Goal: Connect with others: Establish contact or relationships with other users

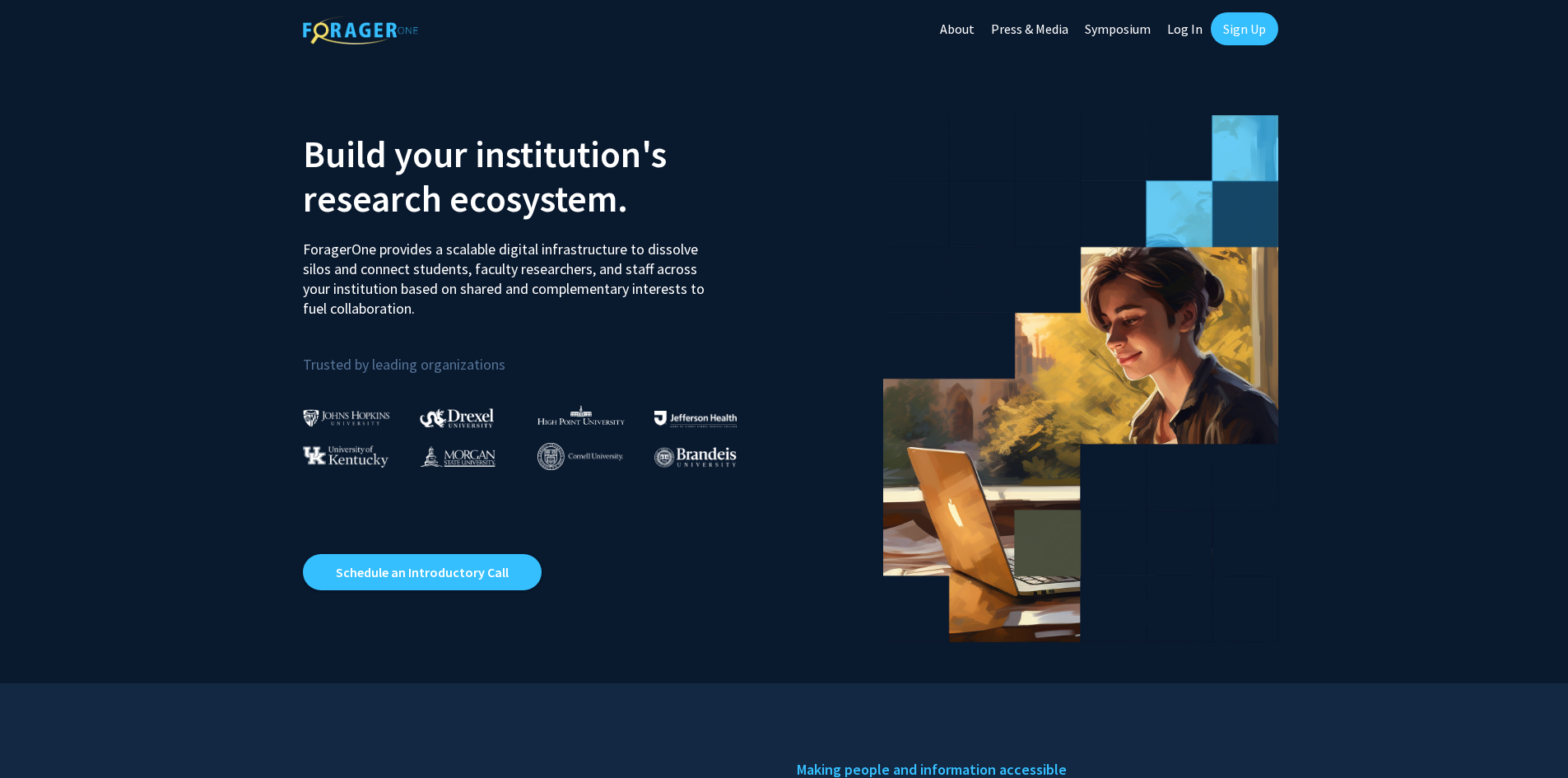
click at [1184, 30] on link "Log In" at bounding box center [1184, 28] width 52 height 57
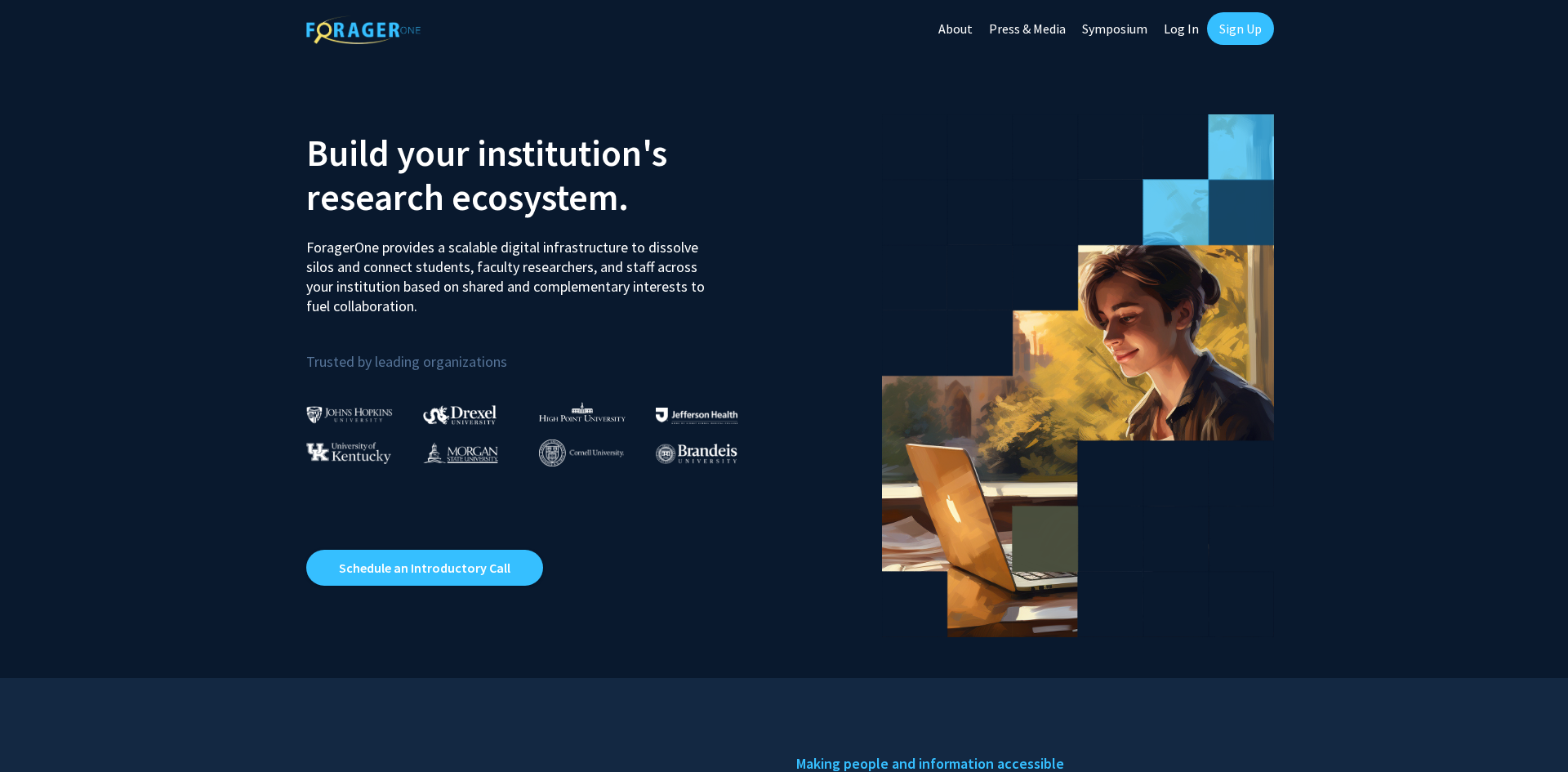
select select
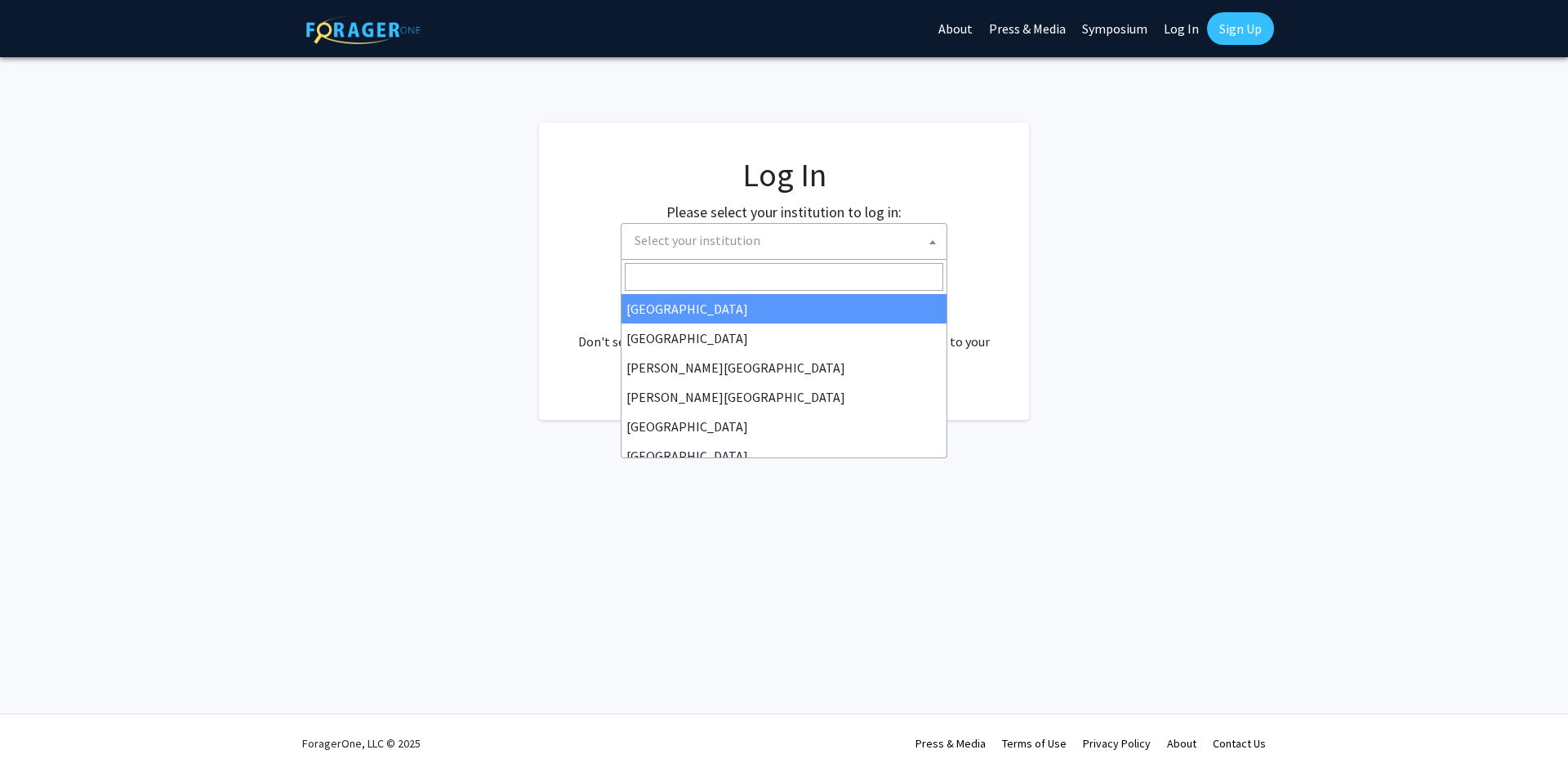
click at [826, 244] on span "Select your institution" at bounding box center [786, 240] width 318 height 33
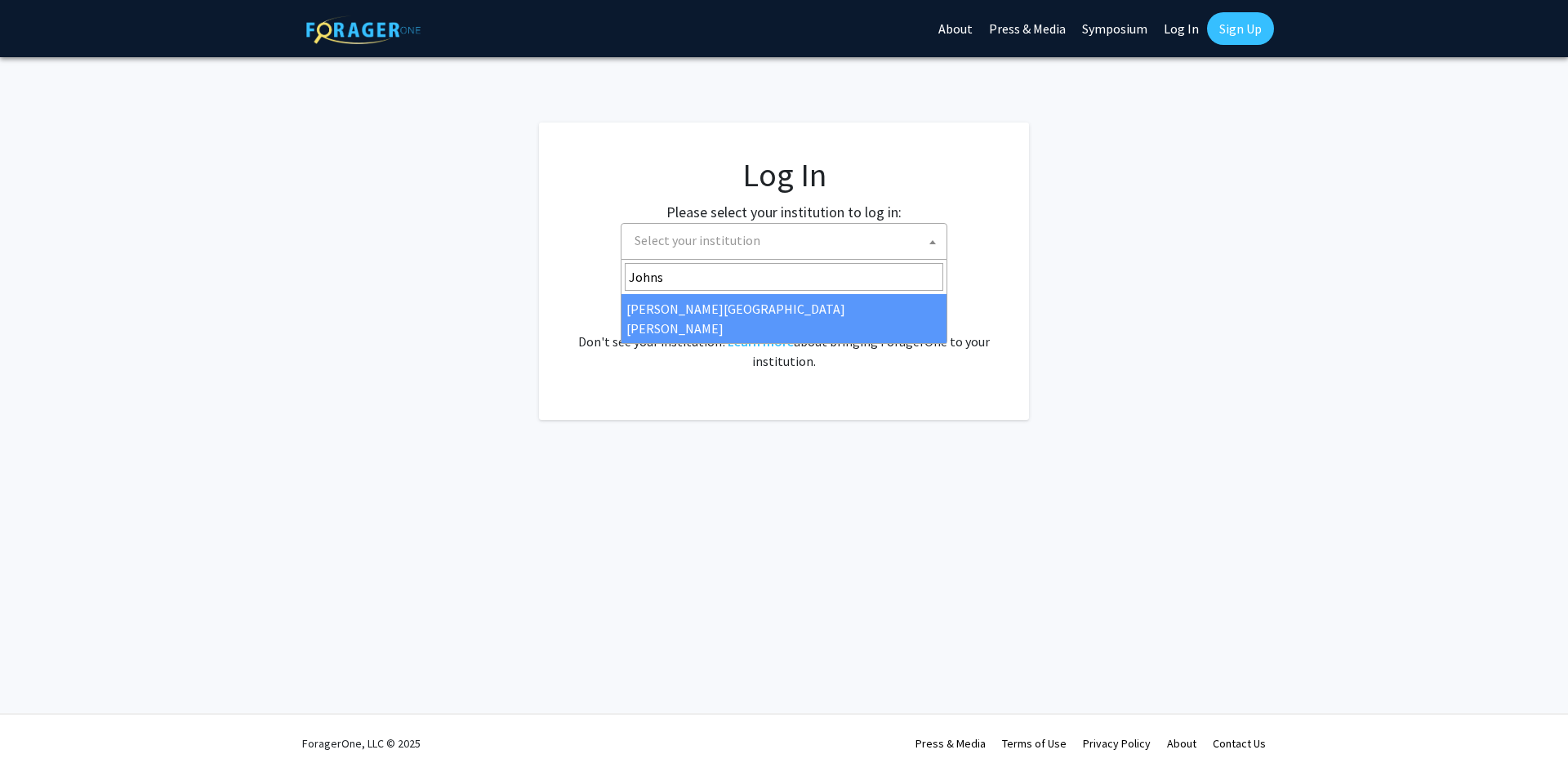
type input "Johns"
select select "1"
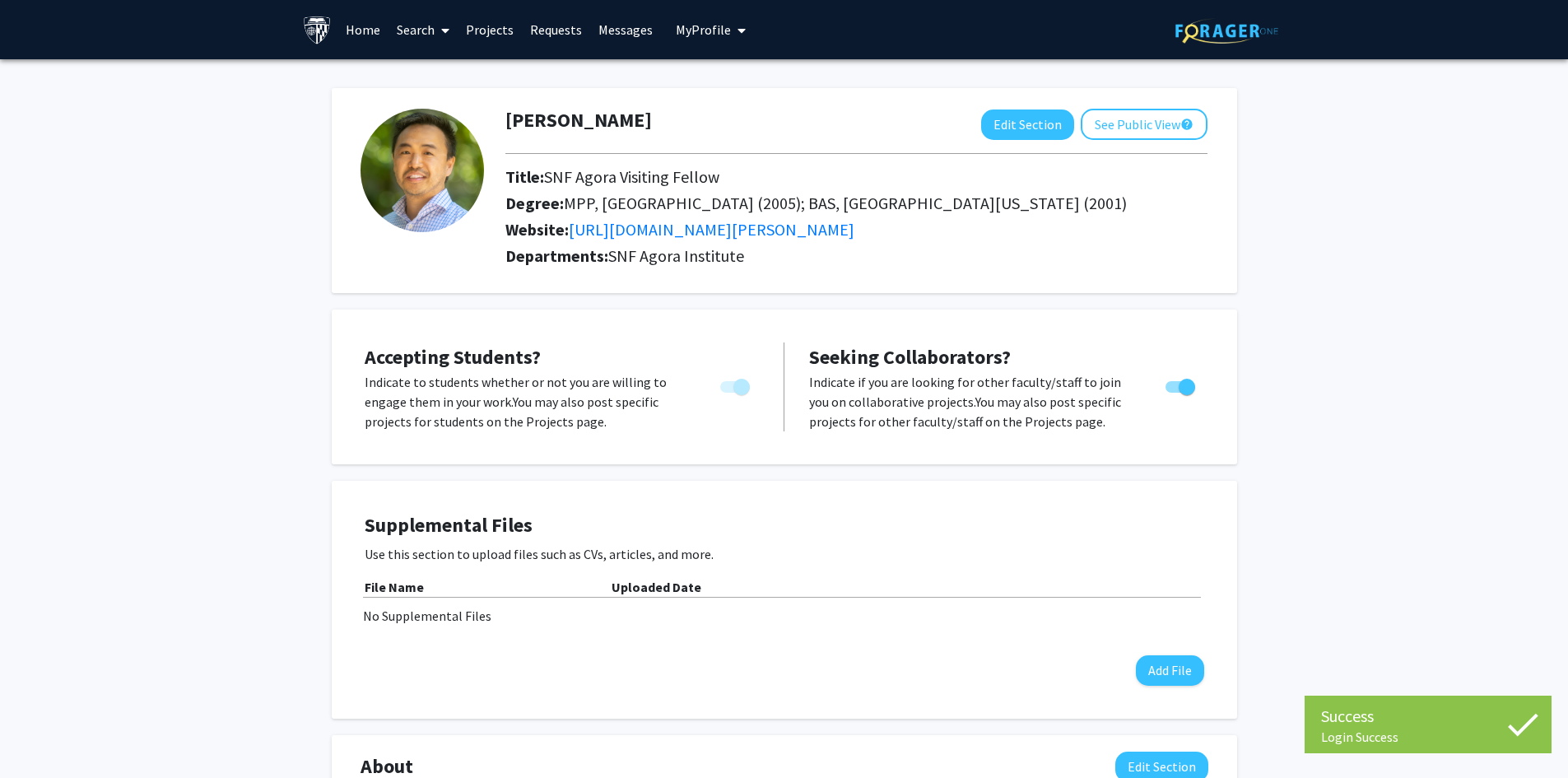
click at [616, 31] on link "Messages" at bounding box center [625, 29] width 71 height 57
